Goal: Navigation & Orientation: Find specific page/section

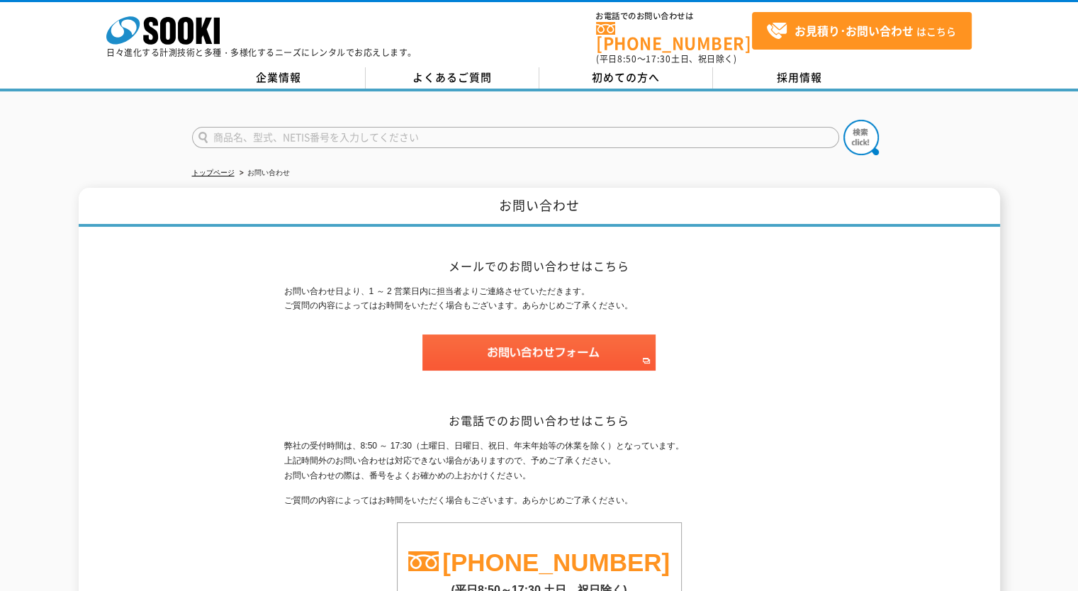
click at [172, 212] on h1 "お問い合わせ" at bounding box center [540, 207] width 922 height 39
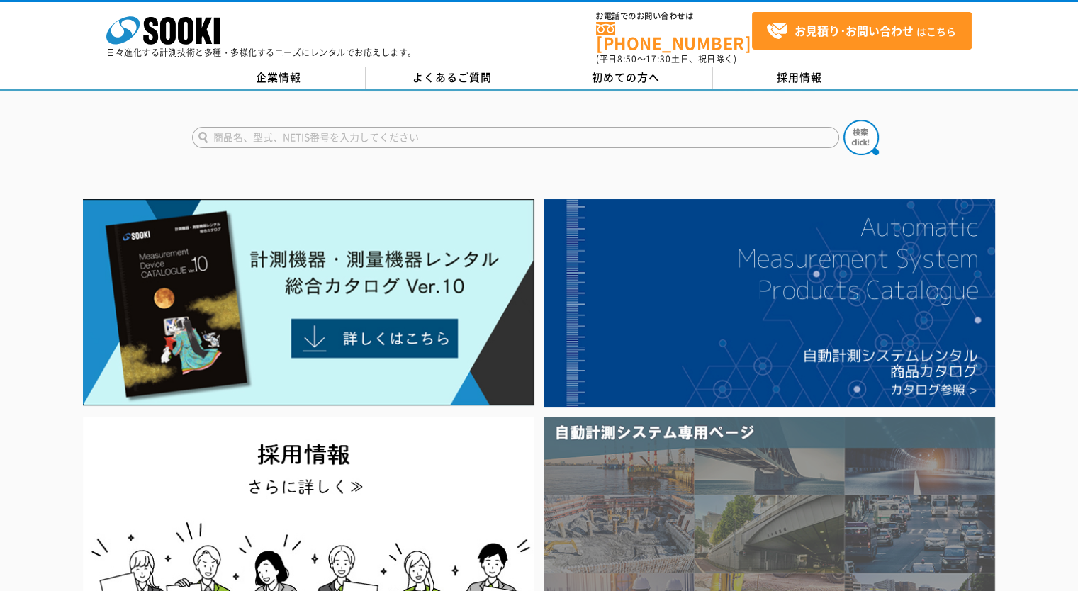
click at [743, 426] on img at bounding box center [770, 534] width 452 height 235
